Goal: Navigation & Orientation: Find specific page/section

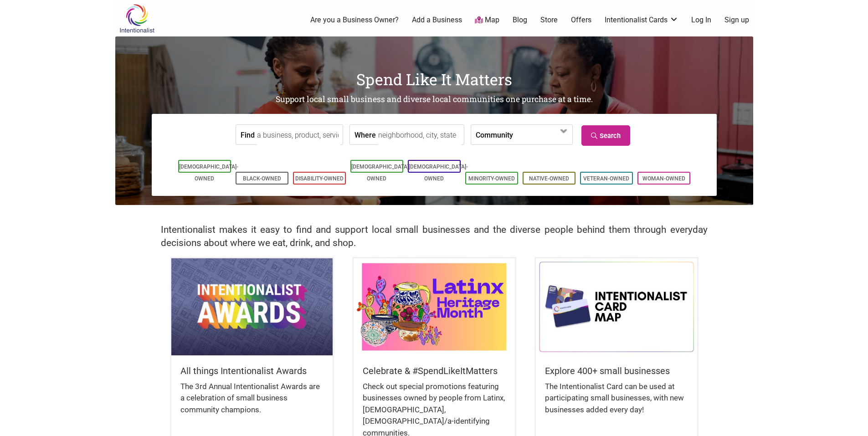
click at [292, 138] on input "Find" at bounding box center [298, 135] width 83 height 21
click at [493, 21] on link "Map" at bounding box center [487, 20] width 25 height 10
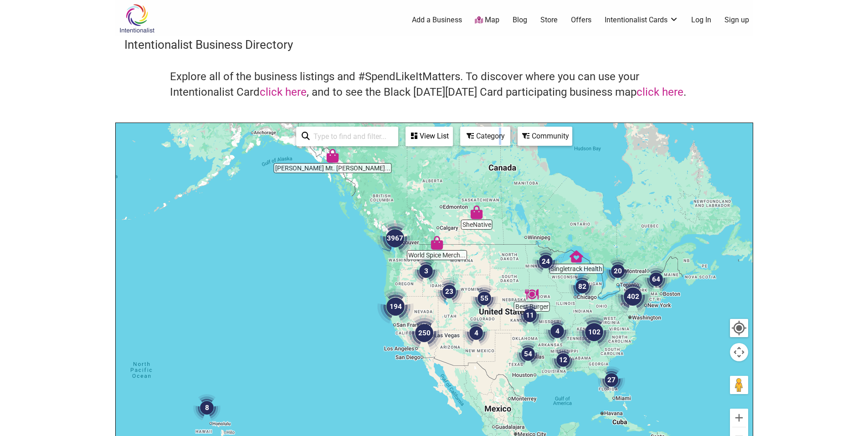
click at [500, 136] on div "Category" at bounding box center [485, 136] width 48 height 17
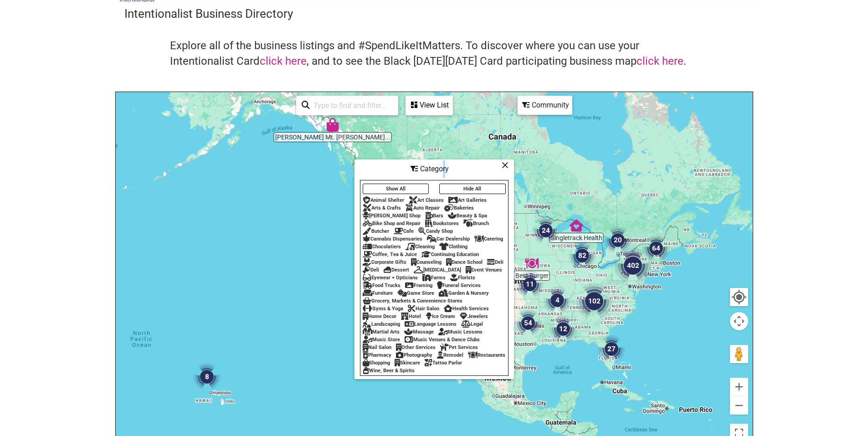
scroll to position [46, 0]
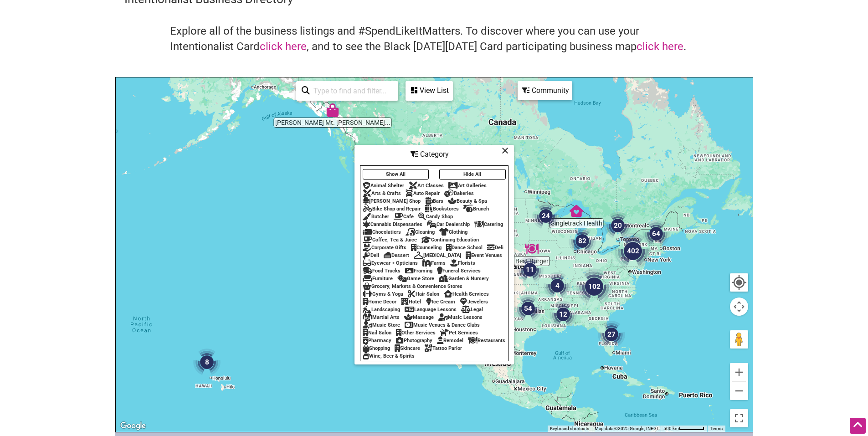
click at [466, 258] on div "Event Venues" at bounding box center [484, 255] width 36 height 6
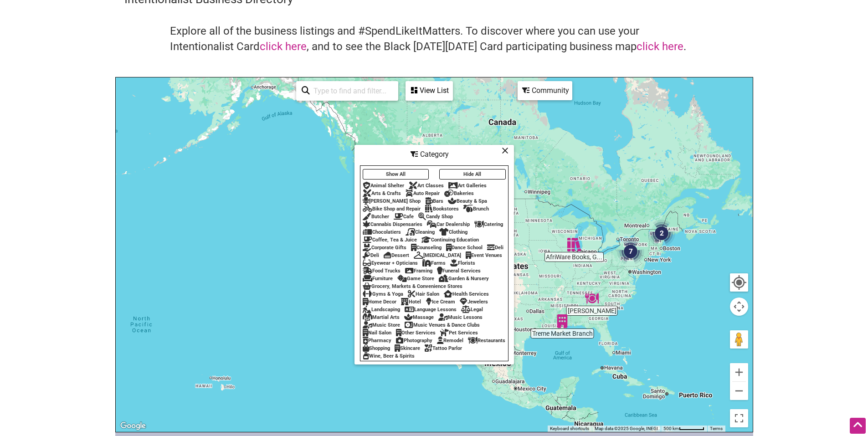
click at [505, 151] on icon at bounding box center [505, 150] width 7 height 0
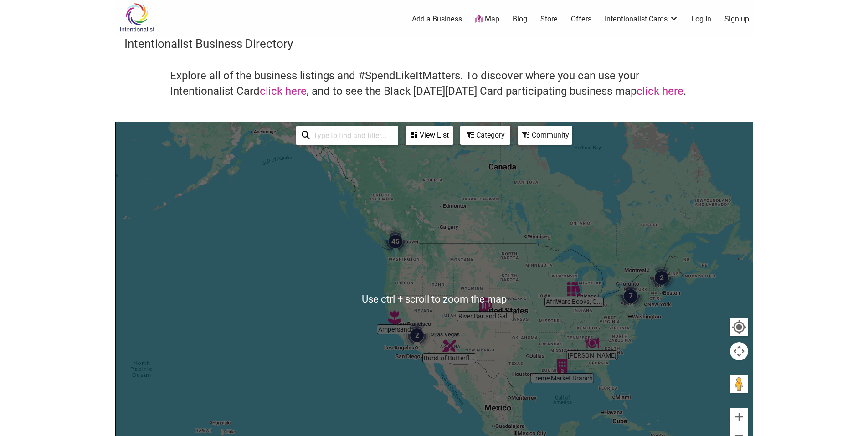
scroll to position [0, 0]
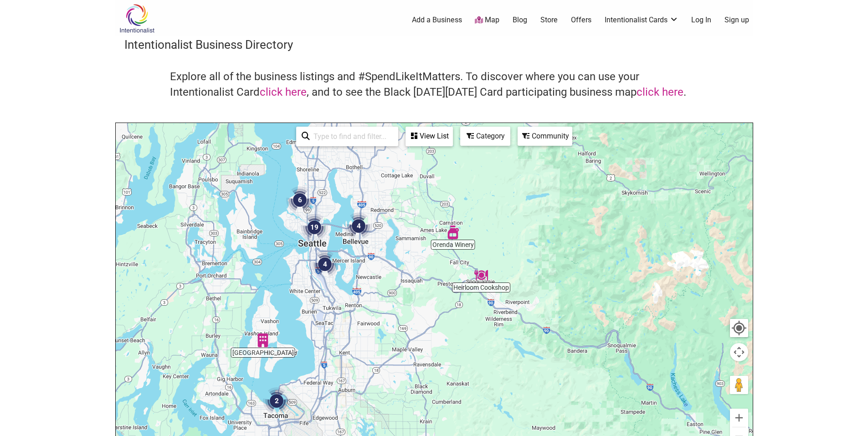
drag, startPoint x: 439, startPoint y: 208, endPoint x: 418, endPoint y: 288, distance: 83.2
click at [418, 288] on div at bounding box center [434, 300] width 637 height 355
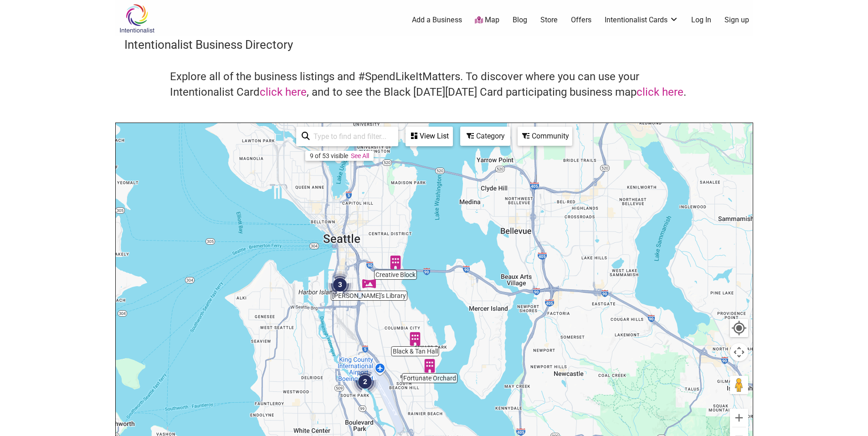
drag, startPoint x: 461, startPoint y: 210, endPoint x: 487, endPoint y: 341, distance: 133.9
click at [488, 341] on div at bounding box center [434, 300] width 637 height 355
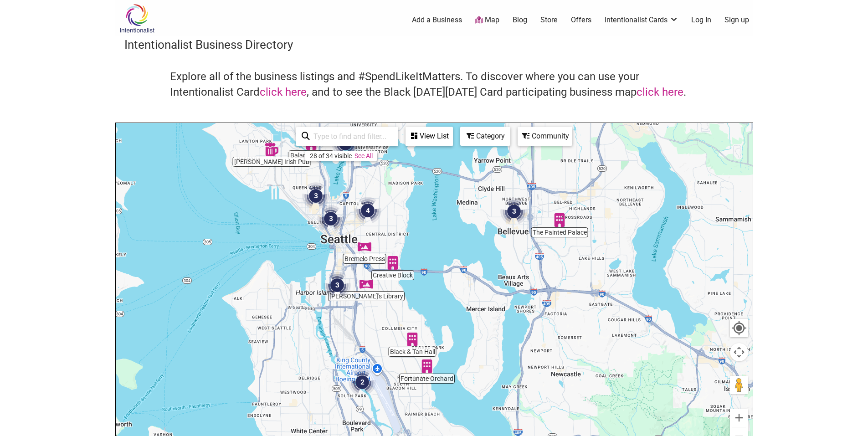
click at [427, 372] on img "Fortunate Orchard" at bounding box center [427, 367] width 14 height 14
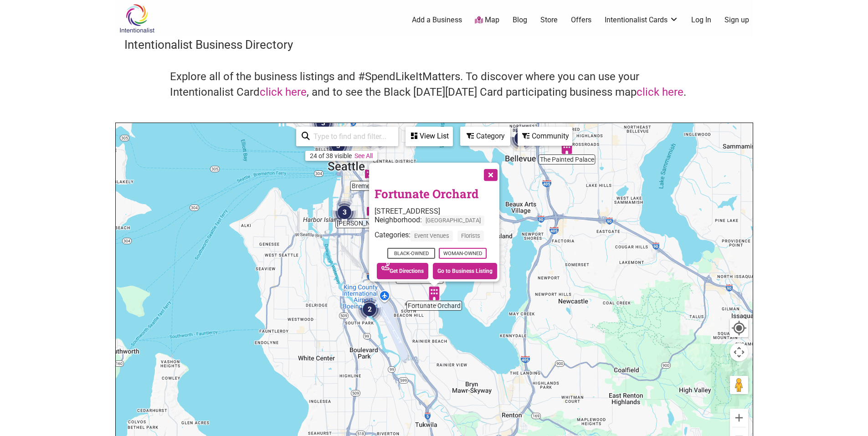
click at [405, 294] on div "To navigate, press the arrow keys. Fortunate Orchard 5219 S Orchard Terrace, Se…" at bounding box center [434, 300] width 637 height 355
click at [365, 308] on img "2" at bounding box center [369, 309] width 27 height 27
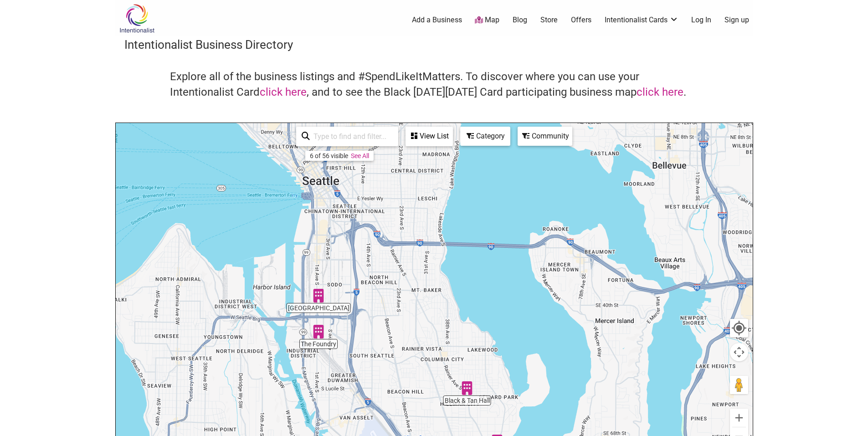
drag, startPoint x: 399, startPoint y: 281, endPoint x: 350, endPoint y: 423, distance: 150.0
click at [352, 423] on div "To navigate, press the arrow keys." at bounding box center [434, 300] width 637 height 355
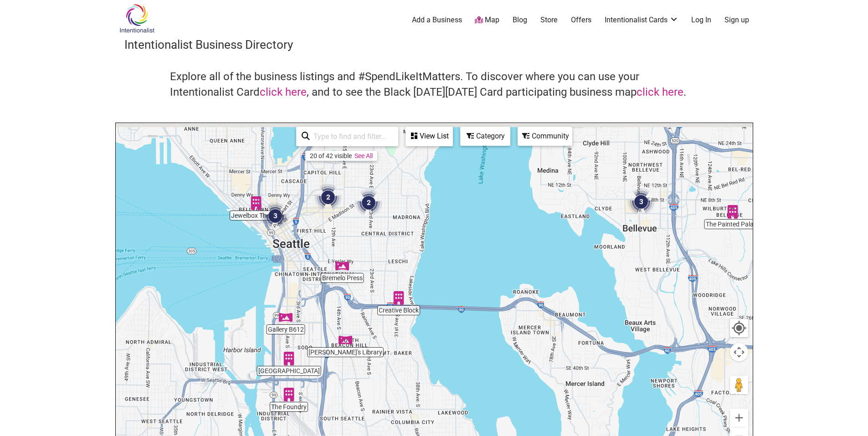
drag, startPoint x: 376, startPoint y: 291, endPoint x: 361, endPoint y: 354, distance: 64.7
click at [361, 354] on div "To navigate, press the arrow keys." at bounding box center [434, 300] width 637 height 355
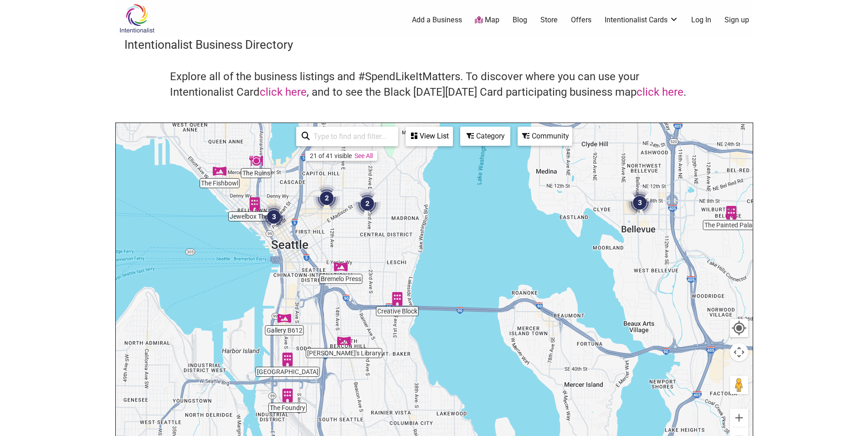
click at [400, 298] on img "Creative Block" at bounding box center [398, 299] width 14 height 14
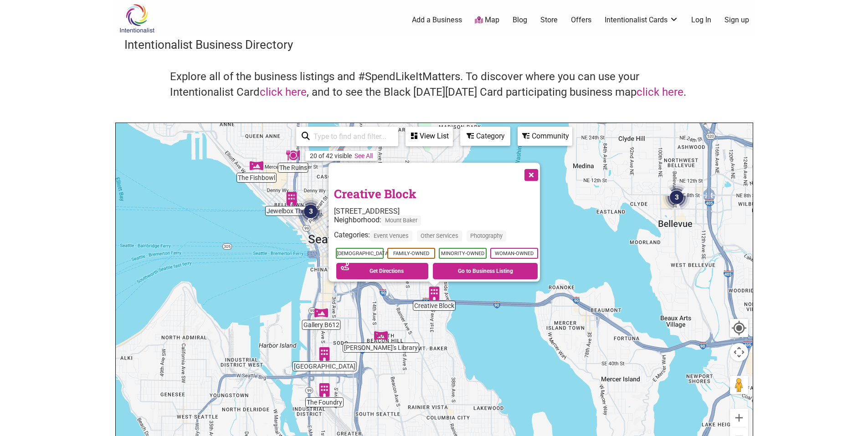
click at [325, 368] on div "To navigate, press the arrow keys. Creative Block 1366 31st Ave S, Seattle, WA …" at bounding box center [434, 300] width 637 height 355
click at [325, 398] on div "To navigate, press the arrow keys. Creative Block 1366 31st Ave S, Seattle, WA …" at bounding box center [434, 300] width 637 height 355
click at [323, 404] on div "To navigate, press the arrow keys. Creative Block 1366 31st Ave S, Seattle, WA …" at bounding box center [434, 300] width 637 height 355
click at [534, 171] on button "Close" at bounding box center [530, 174] width 23 height 23
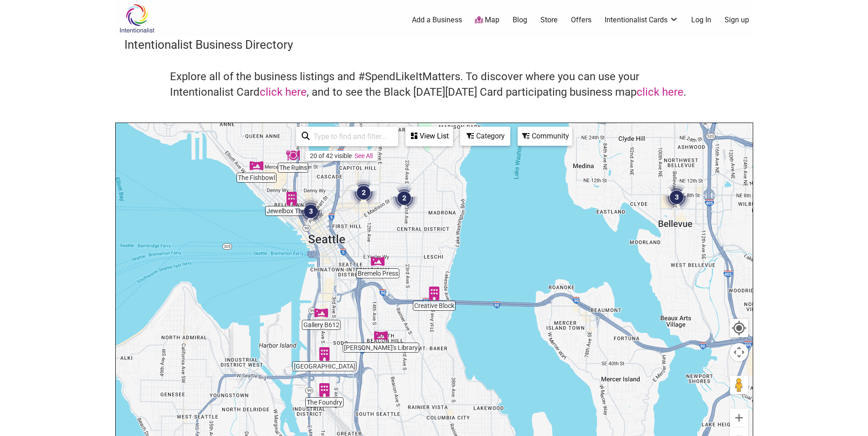
click at [323, 389] on img "The Foundry" at bounding box center [325, 390] width 14 height 14
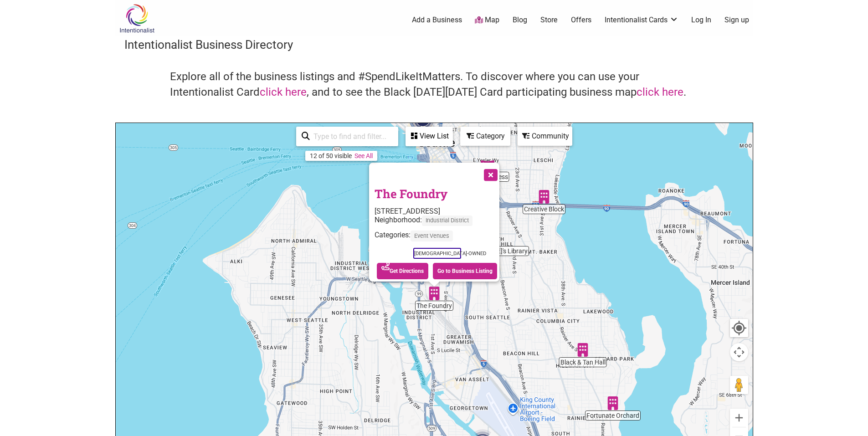
click at [495, 173] on button "Close" at bounding box center [489, 174] width 23 height 23
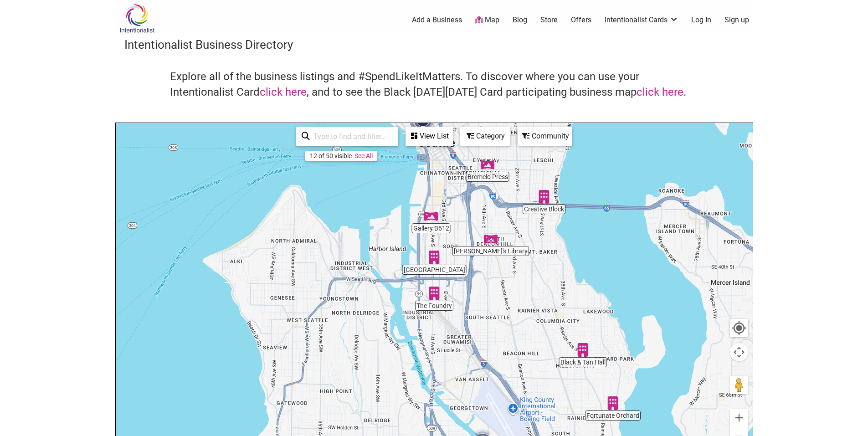
click at [435, 263] on img "Sodo Park" at bounding box center [434, 258] width 14 height 14
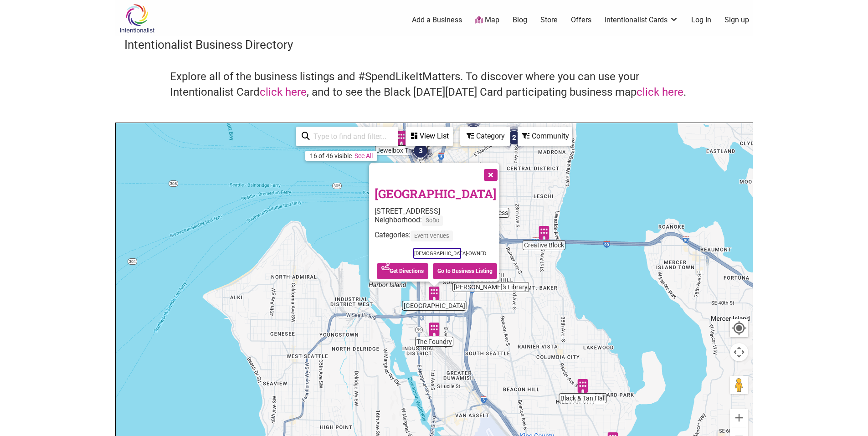
click at [492, 164] on button "Close" at bounding box center [489, 174] width 23 height 23
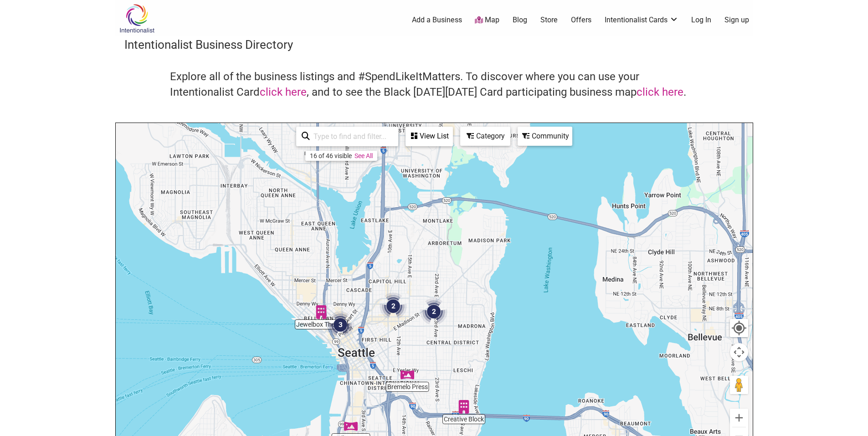
drag, startPoint x: 485, startPoint y: 236, endPoint x: 405, endPoint y: 411, distance: 192.5
click at [405, 411] on div "To navigate, press the arrow keys." at bounding box center [434, 300] width 637 height 355
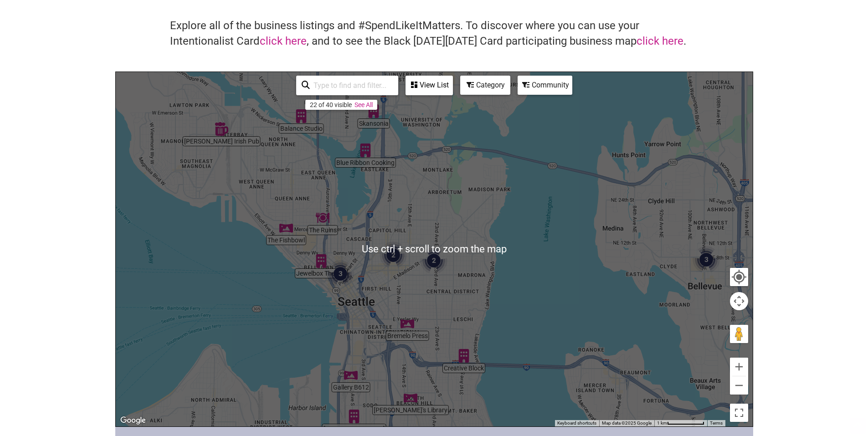
scroll to position [137, 0]
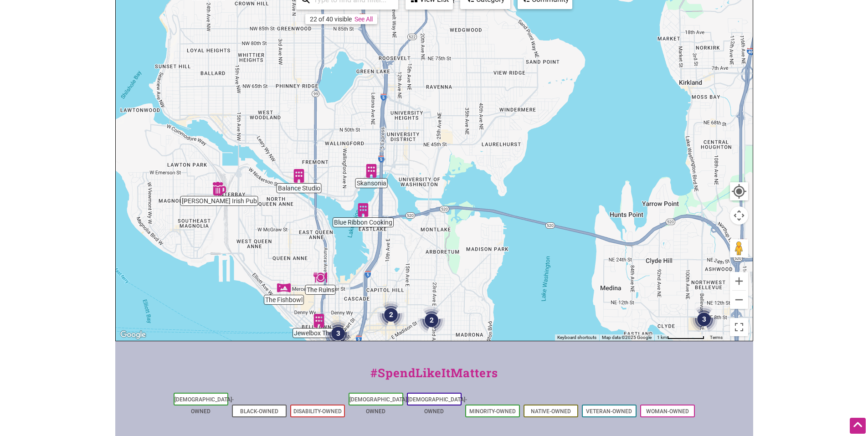
drag, startPoint x: 423, startPoint y: 166, endPoint x: 421, endPoint y: 291, distance: 124.4
click at [420, 311] on img "2" at bounding box center [431, 320] width 27 height 27
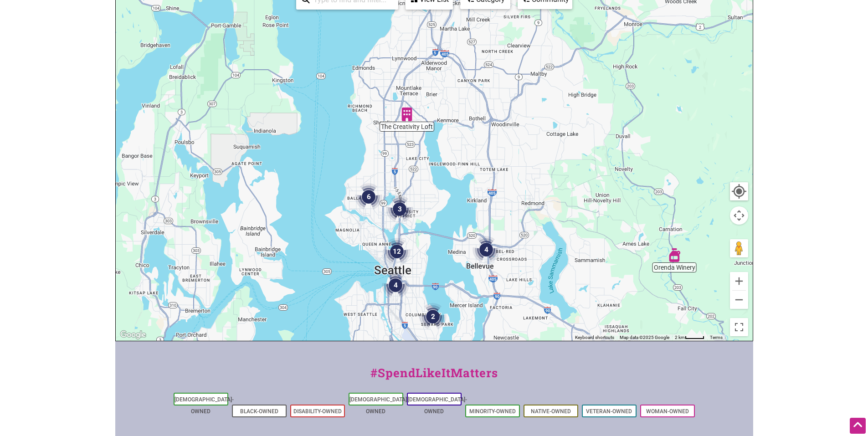
click at [406, 112] on img "The Creativity Loft" at bounding box center [407, 115] width 14 height 14
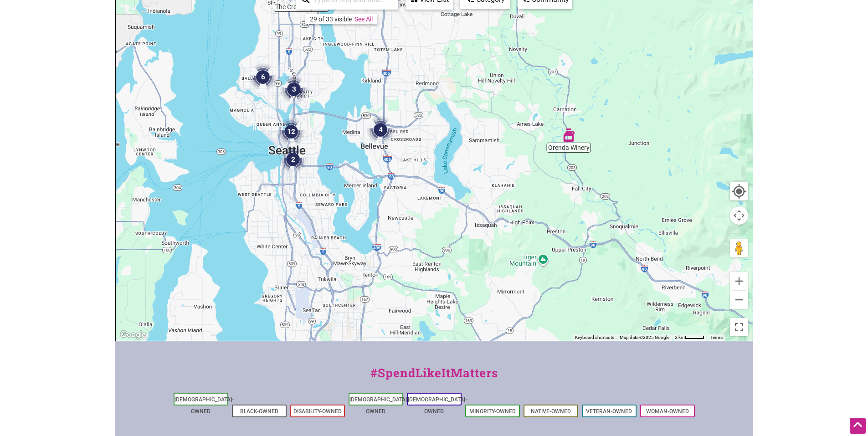
drag, startPoint x: 557, startPoint y: 269, endPoint x: 431, endPoint y: 93, distance: 216.1
click at [431, 93] on div "To navigate, press the arrow keys. The Creativity Loft 1539 NE 177th St Ste. D,…" at bounding box center [434, 163] width 637 height 355
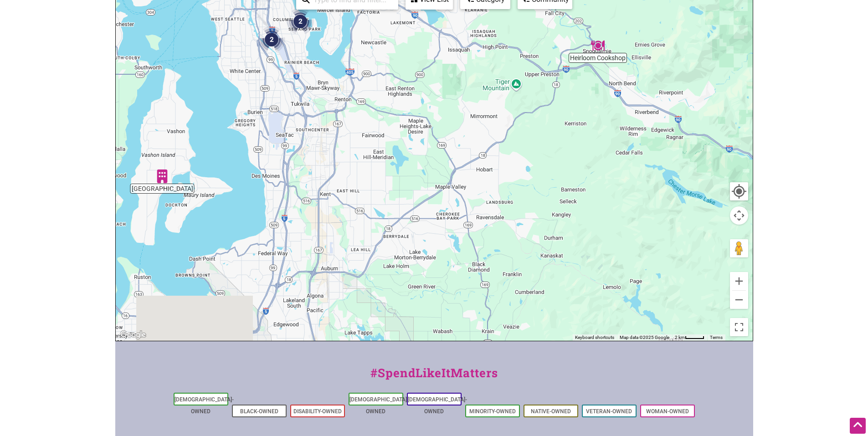
drag, startPoint x: 431, startPoint y: 226, endPoint x: 396, endPoint y: 72, distance: 157.5
click at [396, 72] on div "To navigate, press the arrow keys." at bounding box center [434, 163] width 637 height 355
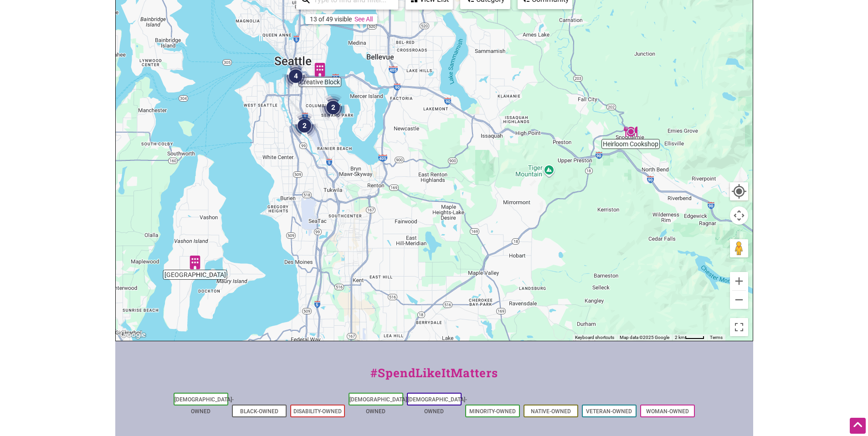
drag, startPoint x: 280, startPoint y: 90, endPoint x: 307, endPoint y: 167, distance: 81.7
click at [307, 167] on div "To navigate, press the arrow keys." at bounding box center [434, 163] width 637 height 355
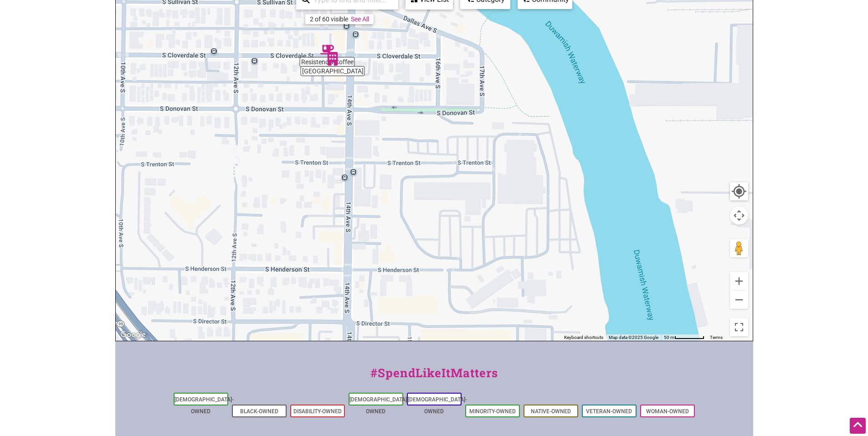
click at [334, 57] on img "South Park Hall" at bounding box center [333, 59] width 14 height 14
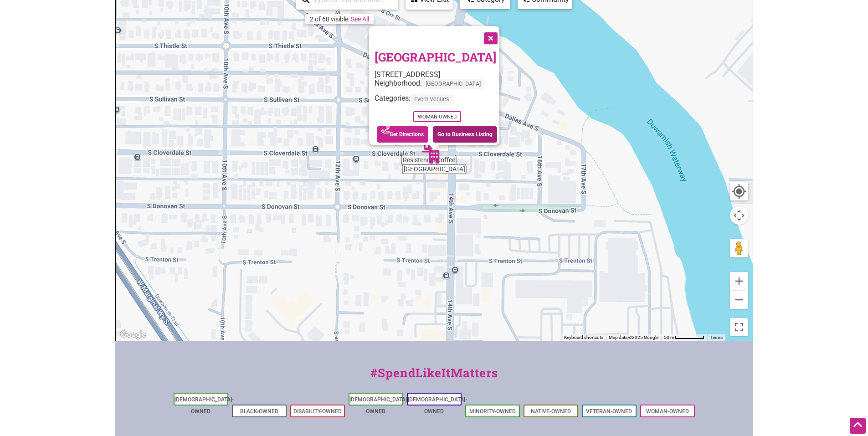
click at [458, 130] on link "Go to Business Listing" at bounding box center [465, 134] width 64 height 16
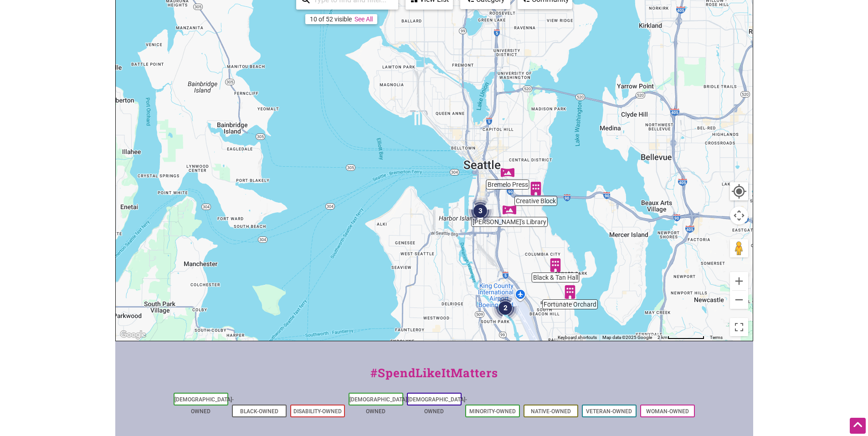
drag, startPoint x: 565, startPoint y: 57, endPoint x: 517, endPoint y: 243, distance: 192.5
click at [518, 243] on div "To navigate, press the arrow keys." at bounding box center [434, 163] width 637 height 355
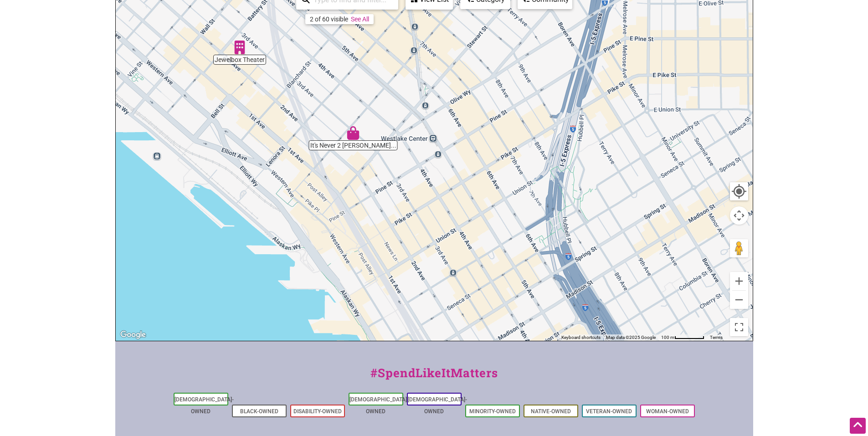
drag, startPoint x: 434, startPoint y: 187, endPoint x: 469, endPoint y: 24, distance: 166.8
click at [469, 24] on div "To navigate, press the arrow keys." at bounding box center [434, 163] width 637 height 355
click at [365, 242] on img "Atrium Kitchen" at bounding box center [366, 240] width 14 height 14
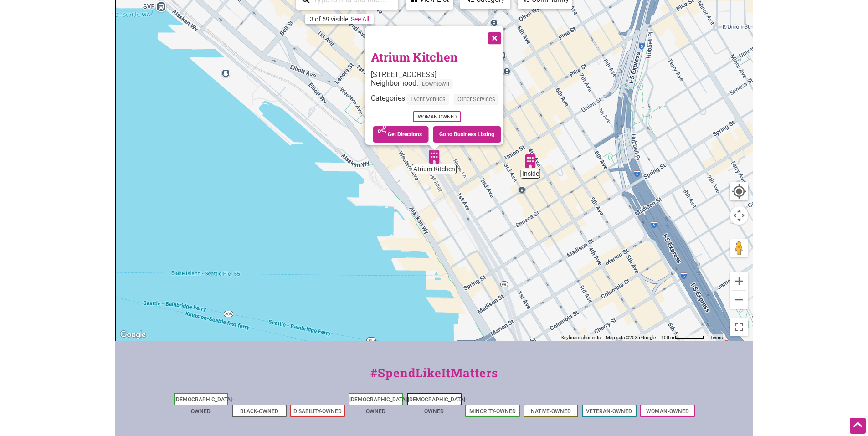
click at [533, 164] on img "Inside" at bounding box center [531, 161] width 14 height 14
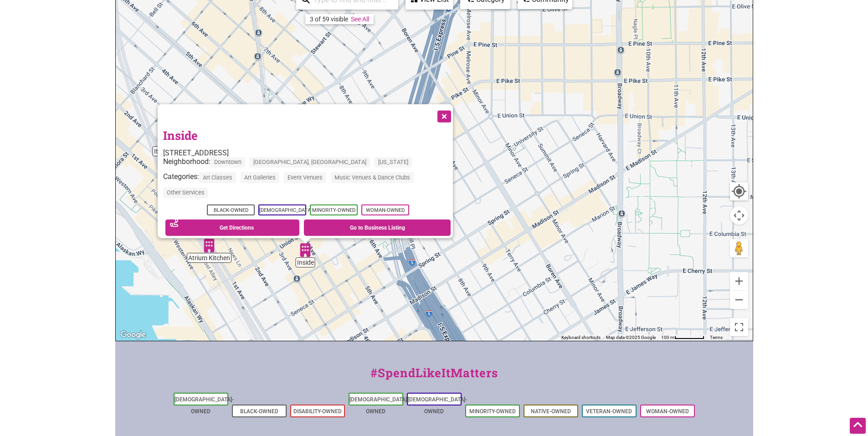
drag, startPoint x: 614, startPoint y: 190, endPoint x: 484, endPoint y: 275, distance: 155.3
click at [484, 275] on div "To navigate, press the arrow keys. Inside 1313 4th Ave, Seattle, WA 98101 Neigh…" at bounding box center [434, 163] width 637 height 355
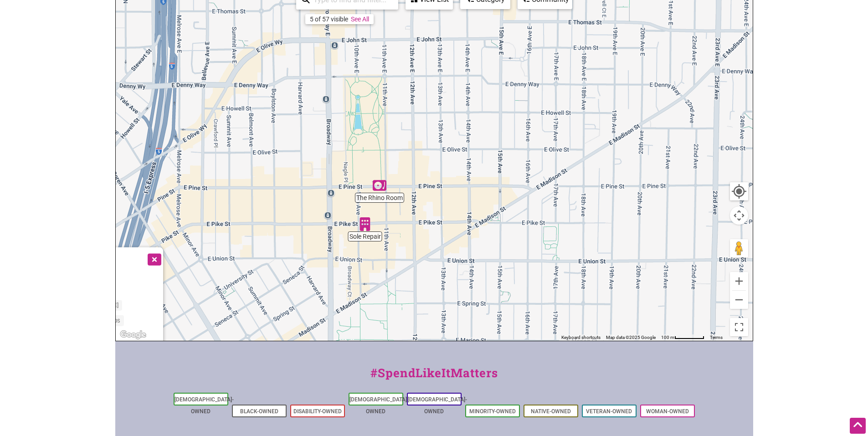
drag, startPoint x: 577, startPoint y: 180, endPoint x: 283, endPoint y: 324, distance: 327.9
click at [283, 324] on div "To navigate, press the arrow keys. Inside 1313 4th Ave, Seattle, WA 98101 Neigh…" at bounding box center [434, 163] width 637 height 355
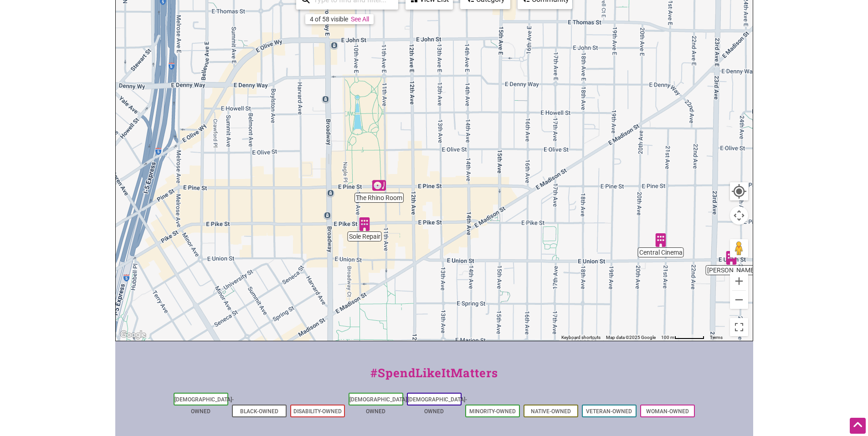
click at [363, 225] on img "Sole Repair" at bounding box center [365, 224] width 14 height 14
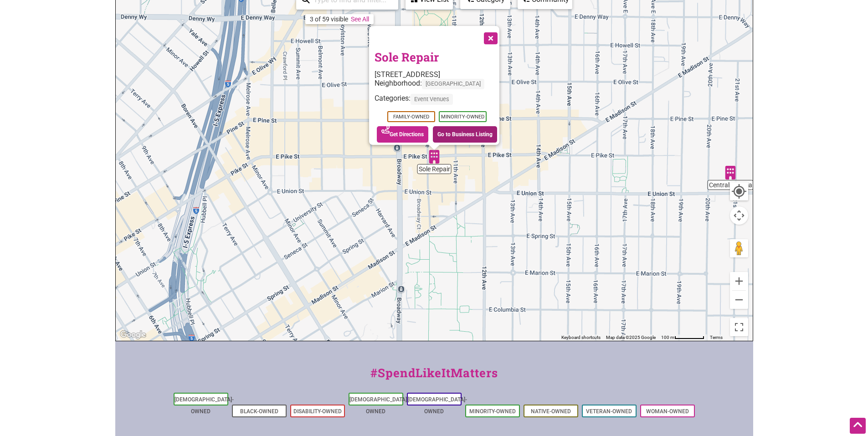
click at [473, 128] on link "Go to Business Listing" at bounding box center [465, 134] width 64 height 16
click at [494, 36] on button "Close" at bounding box center [489, 37] width 23 height 23
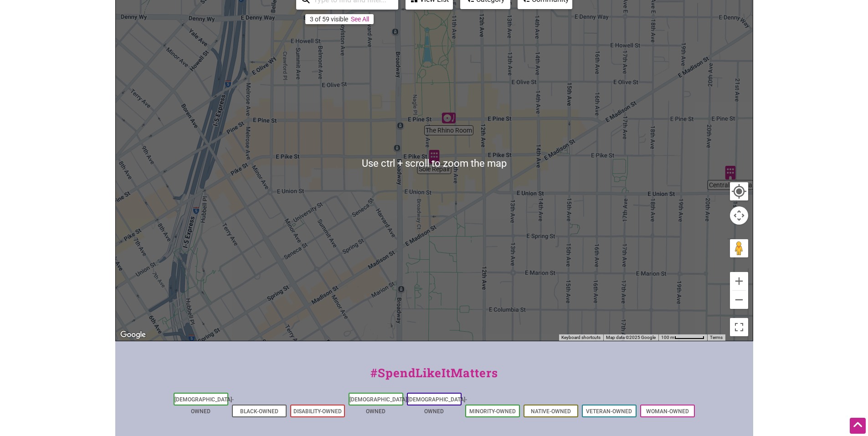
scroll to position [0, 0]
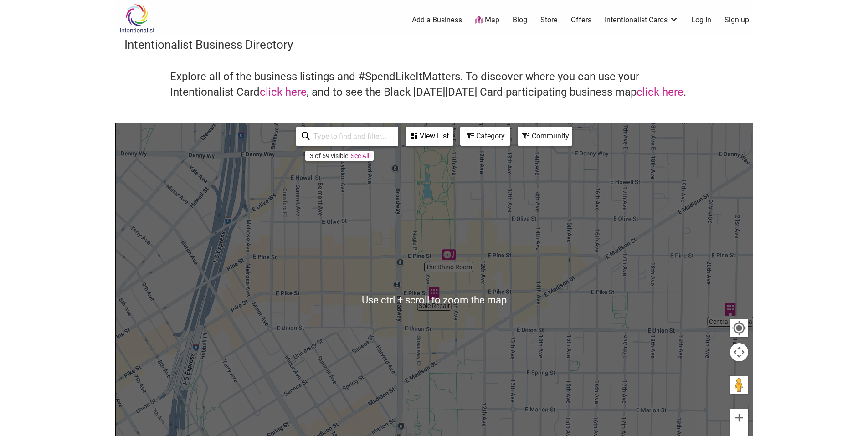
click at [477, 129] on div "Category" at bounding box center [485, 136] width 48 height 17
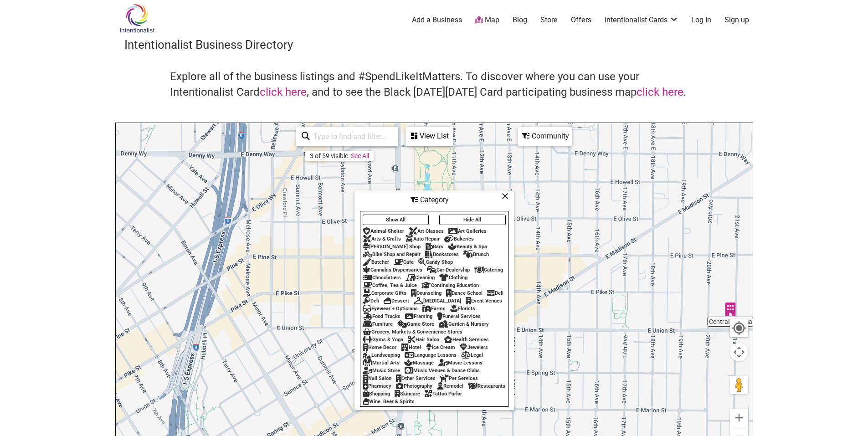
click at [425, 244] on div "Bars" at bounding box center [434, 247] width 18 height 6
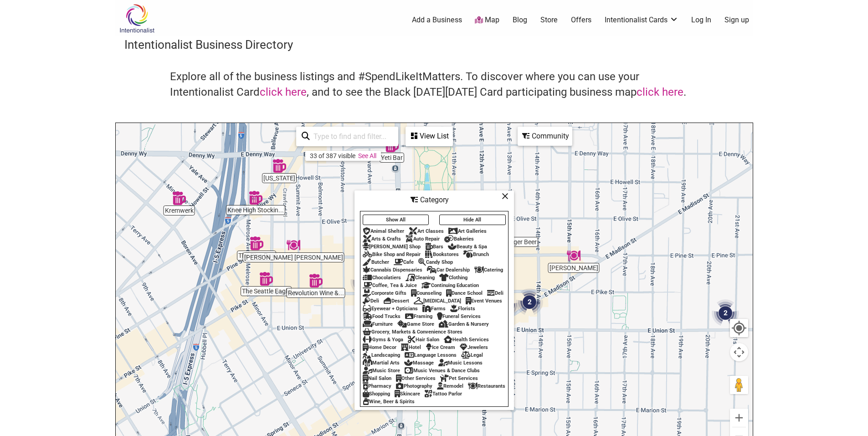
click at [504, 196] on icon at bounding box center [505, 196] width 7 height 0
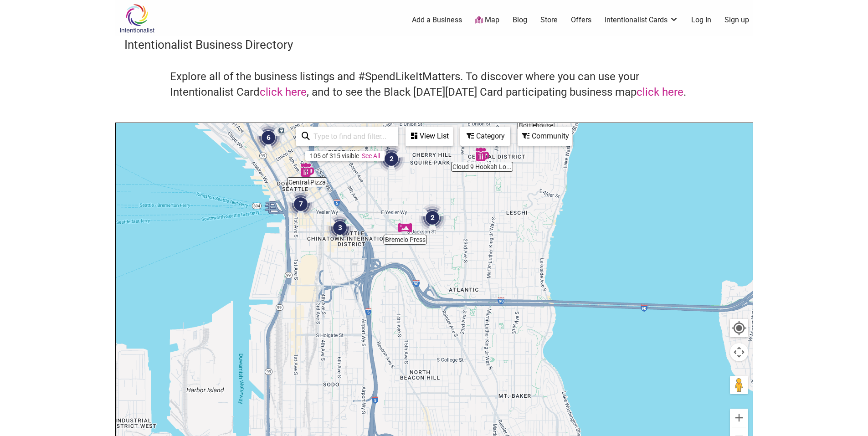
drag, startPoint x: 355, startPoint y: 364, endPoint x: 329, endPoint y: 161, distance: 203.9
click at [329, 161] on div "To navigate, press the arrow keys." at bounding box center [434, 300] width 637 height 355
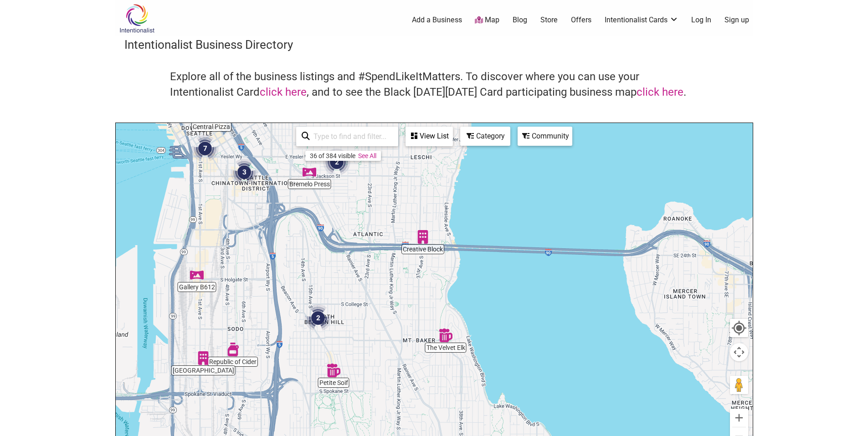
drag, startPoint x: 339, startPoint y: 325, endPoint x: 255, endPoint y: 273, distance: 99.0
click at [255, 273] on div "To navigate, press the arrow keys." at bounding box center [434, 300] width 637 height 355
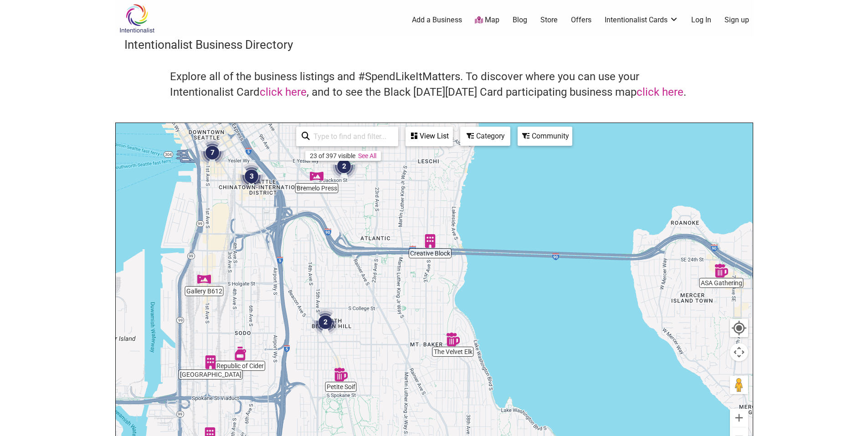
drag, startPoint x: 370, startPoint y: 302, endPoint x: 377, endPoint y: 306, distance: 8.4
click at [377, 306] on div "To navigate, press the arrow keys." at bounding box center [434, 300] width 637 height 355
click at [429, 240] on img "Creative Block" at bounding box center [430, 241] width 14 height 14
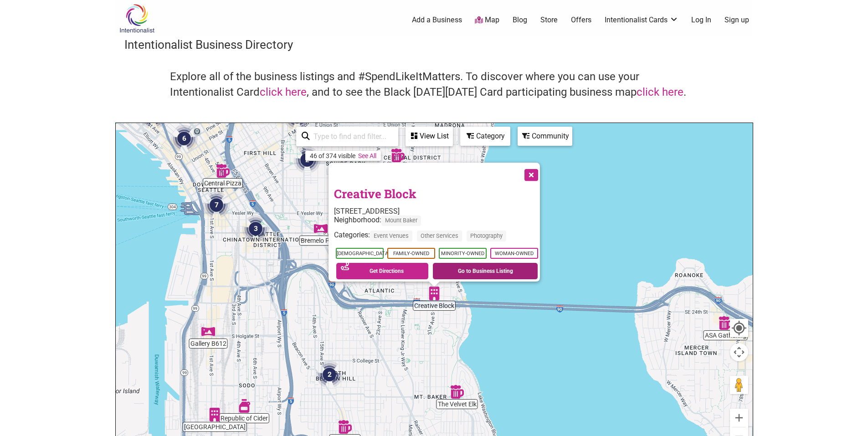
click at [492, 265] on link "Go to Business Listing" at bounding box center [485, 271] width 105 height 16
click at [532, 172] on button "Close" at bounding box center [530, 174] width 23 height 23
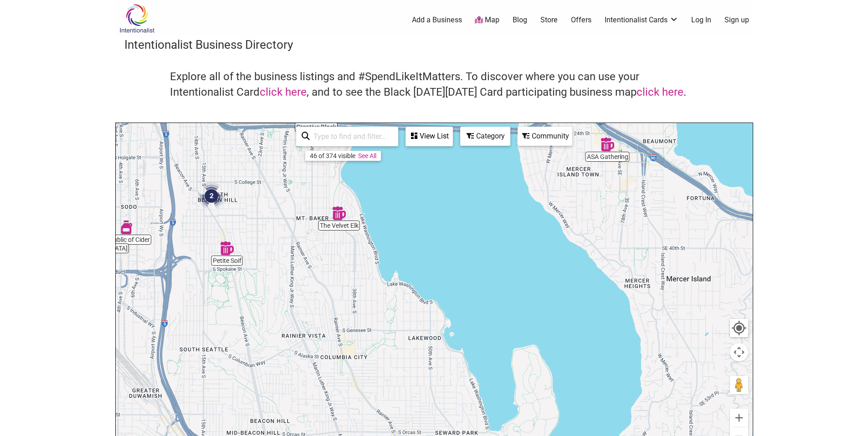
drag, startPoint x: 607, startPoint y: 317, endPoint x: 487, endPoint y: 134, distance: 218.8
click at [487, 134] on div "Cloud 9 Hookah Lo... Central Pizza Sodo Park The Velvet Elk Bremelo Press Creat…" at bounding box center [434, 300] width 637 height 355
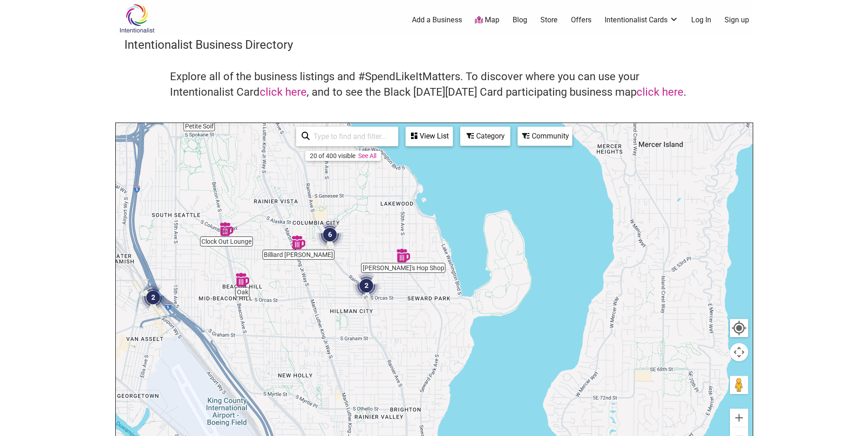
drag, startPoint x: 385, startPoint y: 352, endPoint x: 358, endPoint y: 229, distance: 126.5
click at [358, 229] on div "To navigate, press the arrow keys." at bounding box center [434, 300] width 637 height 355
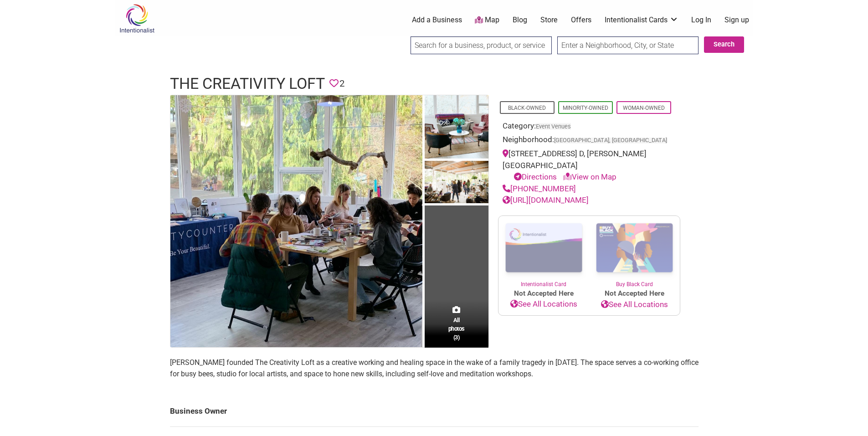
click at [573, 195] on link "http://thecreativityloft.com/" at bounding box center [546, 199] width 86 height 9
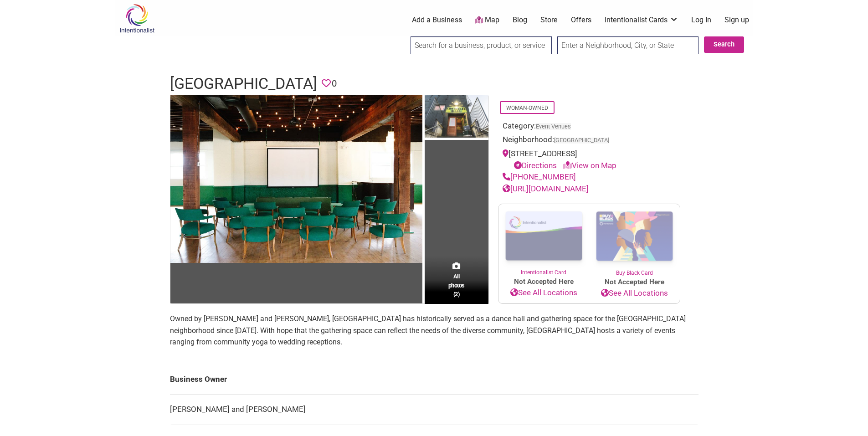
click at [542, 186] on link "[URL][DOMAIN_NAME]" at bounding box center [546, 188] width 86 height 9
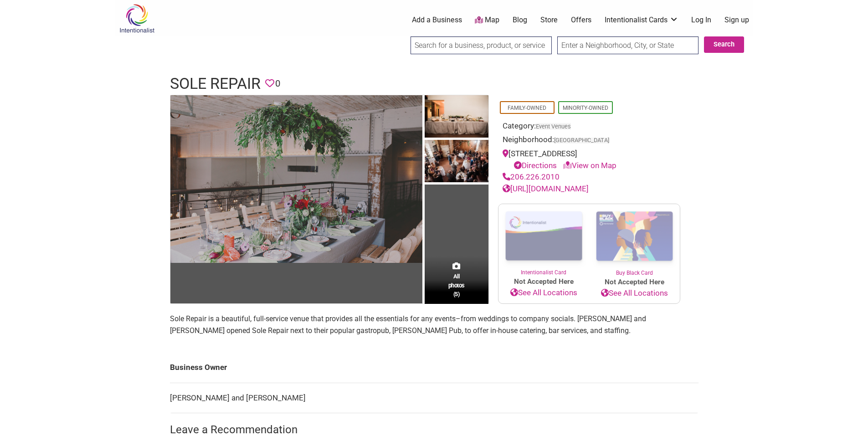
click at [332, 203] on img at bounding box center [296, 179] width 252 height 168
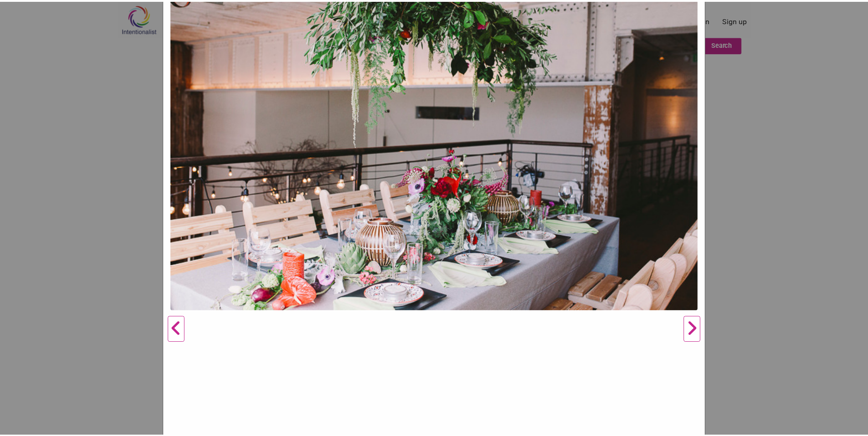
scroll to position [90, 0]
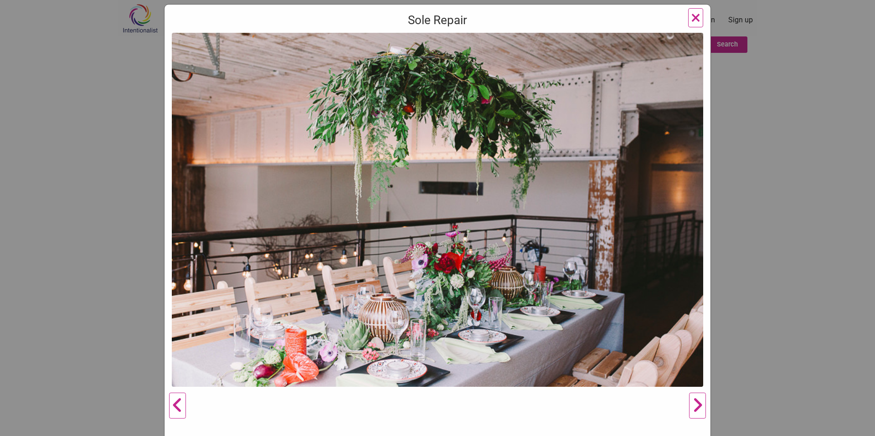
click at [696, 406] on button "Next" at bounding box center [697, 406] width 25 height 746
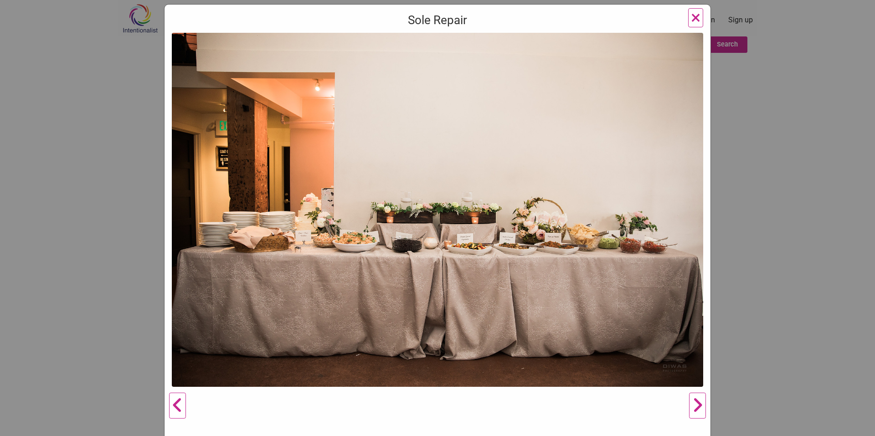
click at [696, 406] on button "Next" at bounding box center [697, 406] width 25 height 746
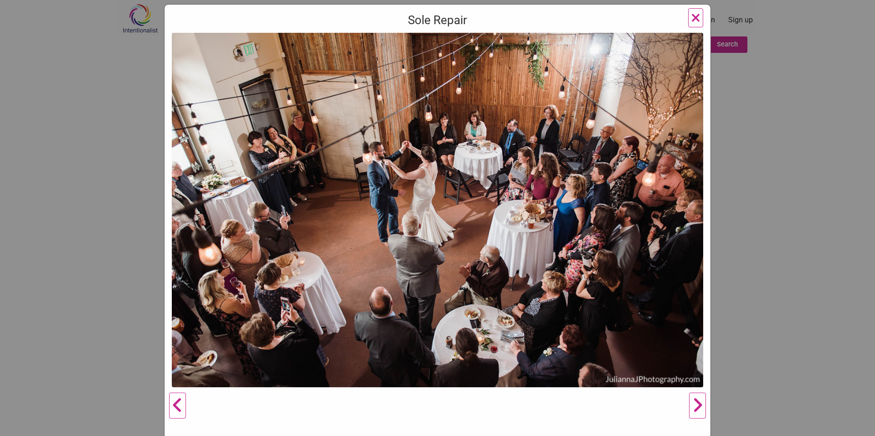
click at [696, 406] on button "Next" at bounding box center [697, 406] width 25 height 746
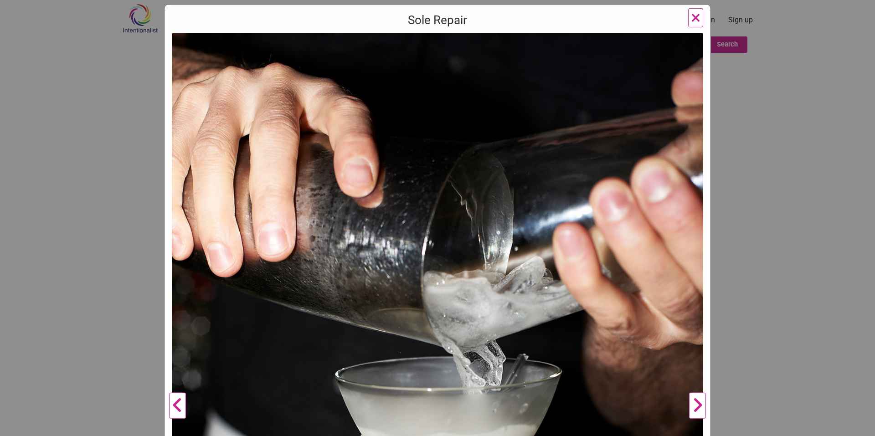
click at [691, 14] on span "×" at bounding box center [696, 17] width 10 height 21
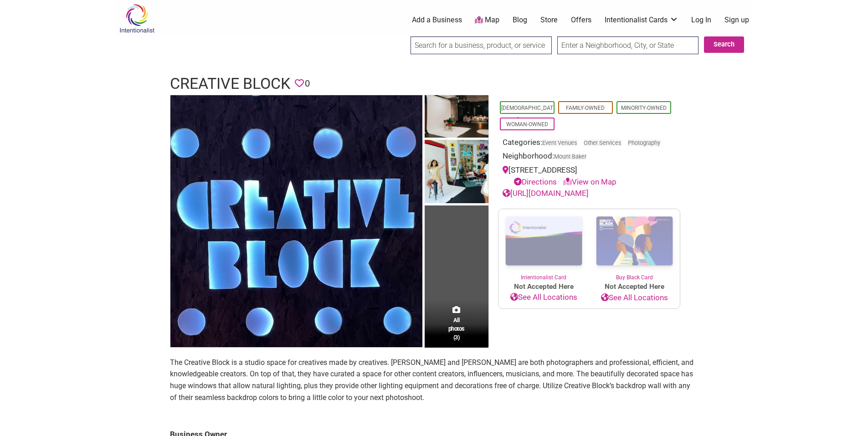
click at [589, 198] on link "[URL][DOMAIN_NAME]" at bounding box center [546, 193] width 86 height 9
